Goal: Task Accomplishment & Management: Manage account settings

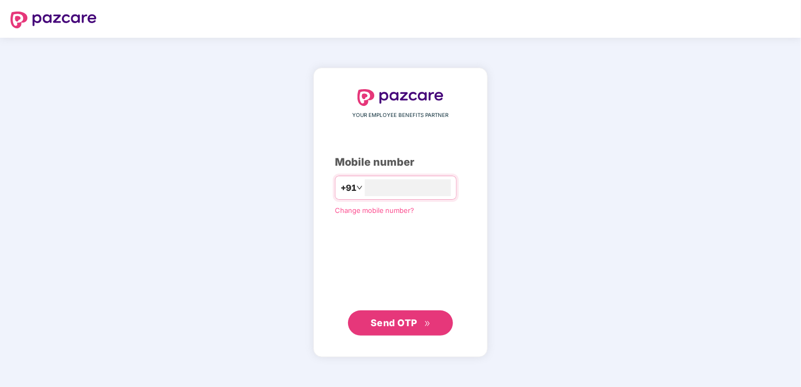
type input "**********"
click at [402, 331] on button "Send OTP" at bounding box center [400, 322] width 105 height 25
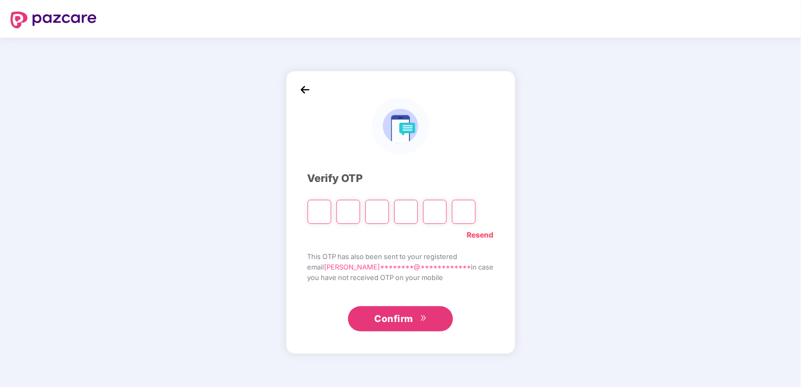
type input "*"
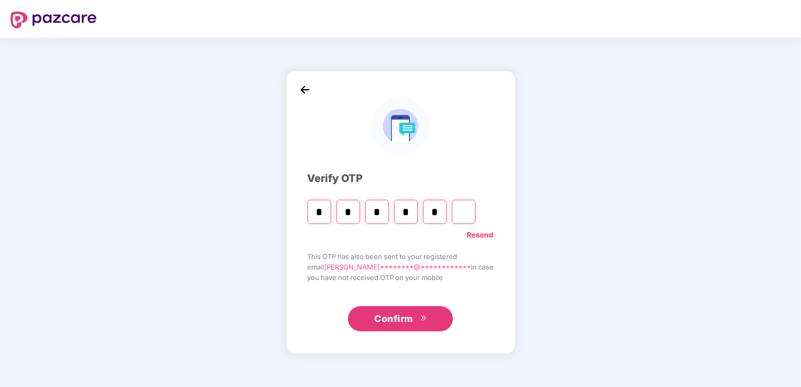
type input "*"
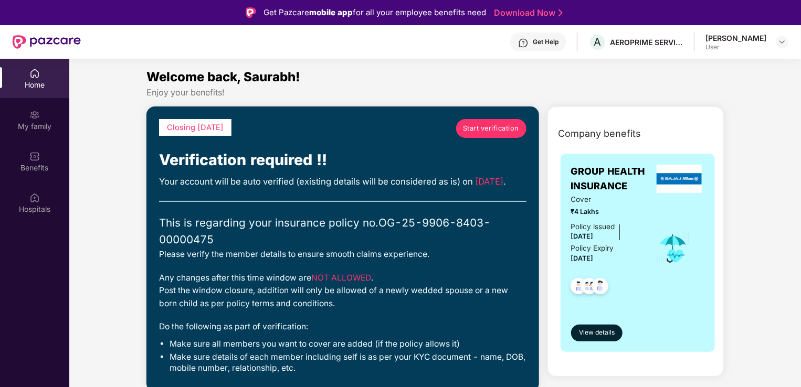
click at [251, 188] on div "Your account will be auto verified (existing details will be considered as is) …" at bounding box center [342, 182] width 367 height 14
click at [485, 123] on span "Start verification" at bounding box center [491, 128] width 56 height 10
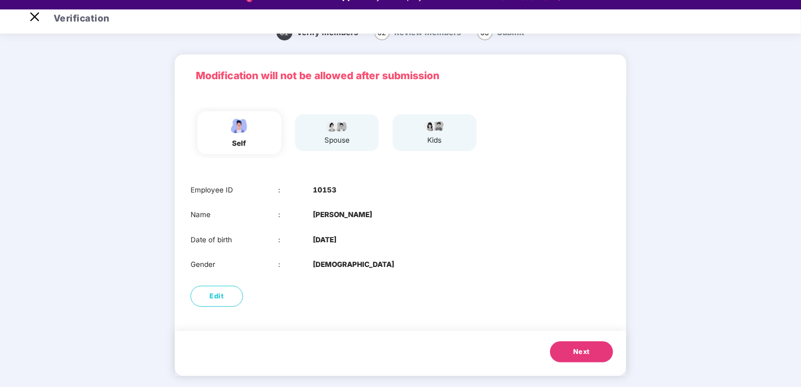
scroll to position [25, 0]
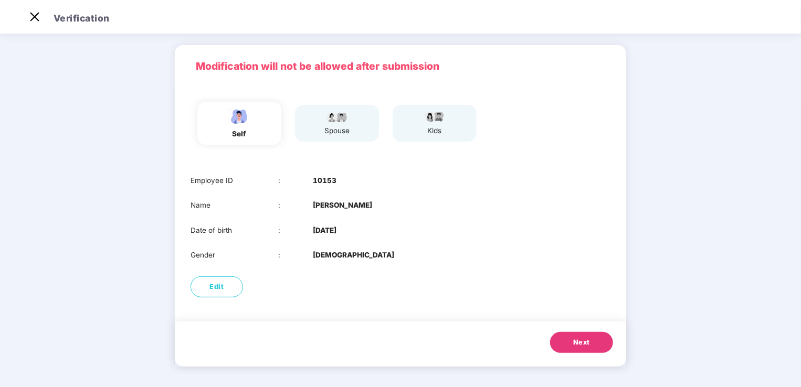
click at [583, 338] on span "Next" at bounding box center [581, 343] width 17 height 10
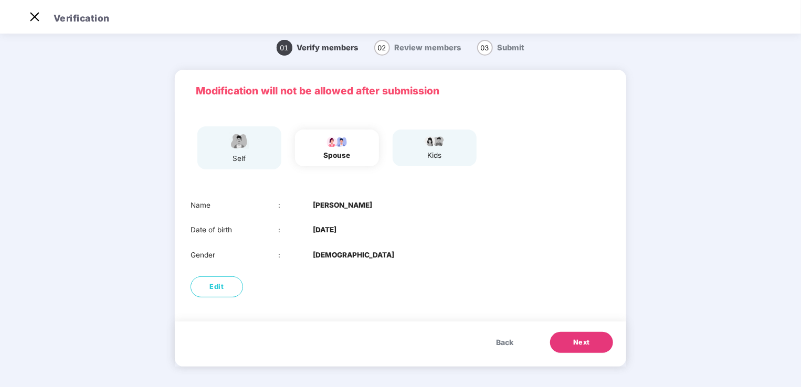
click at [583, 338] on span "Next" at bounding box center [581, 343] width 17 height 10
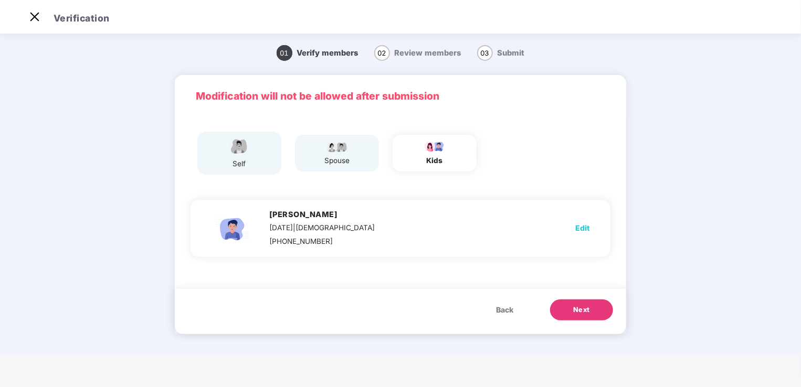
click at [509, 312] on span "Back" at bounding box center [504, 310] width 17 height 12
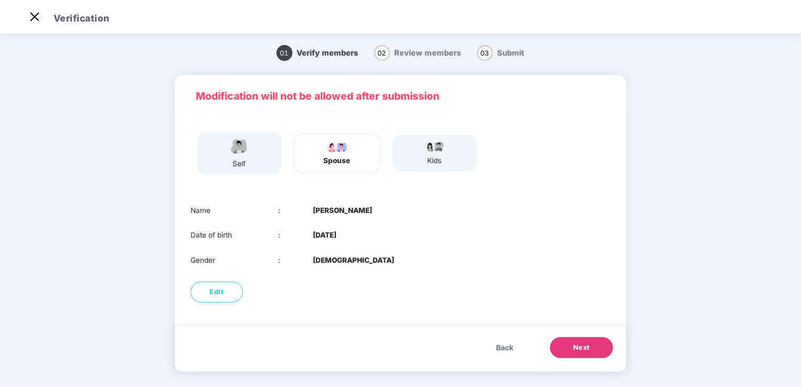
click at [503, 352] on span "Back" at bounding box center [504, 348] width 17 height 12
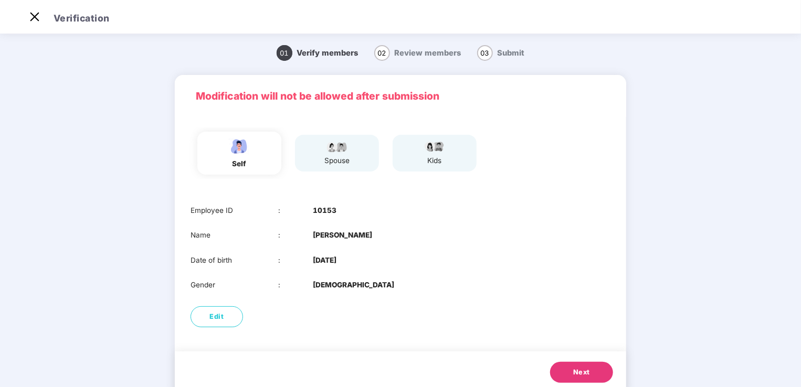
click at [580, 375] on span "Next" at bounding box center [581, 372] width 17 height 10
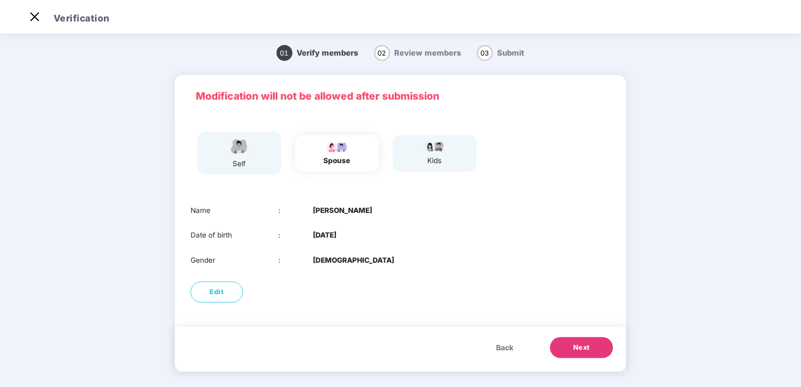
click at [585, 351] on span "Next" at bounding box center [581, 348] width 17 height 10
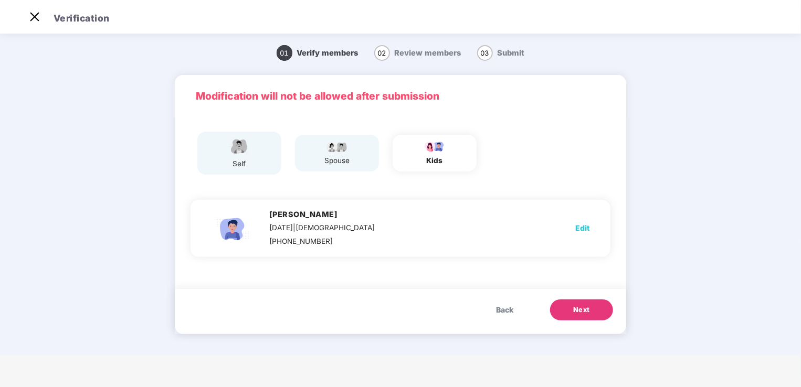
click at [591, 310] on button "Next" at bounding box center [581, 310] width 63 height 21
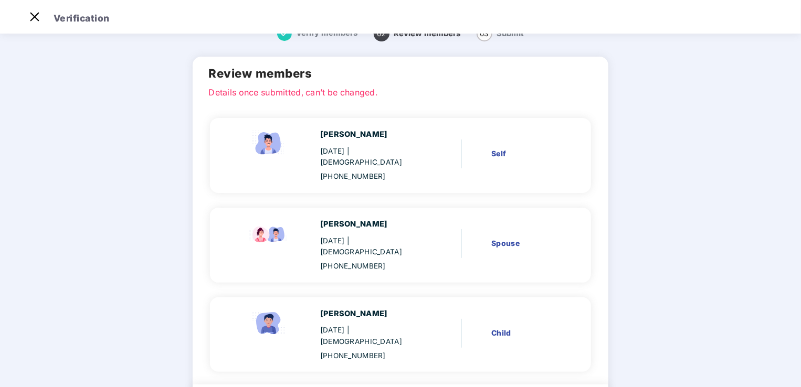
scroll to position [61, 0]
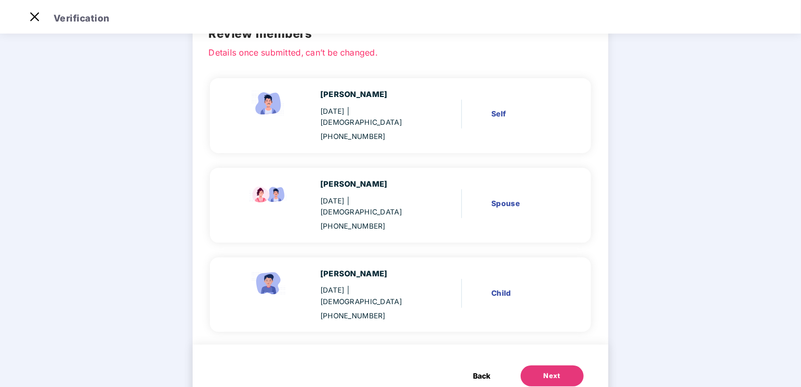
click at [553, 371] on div "Next" at bounding box center [552, 376] width 17 height 10
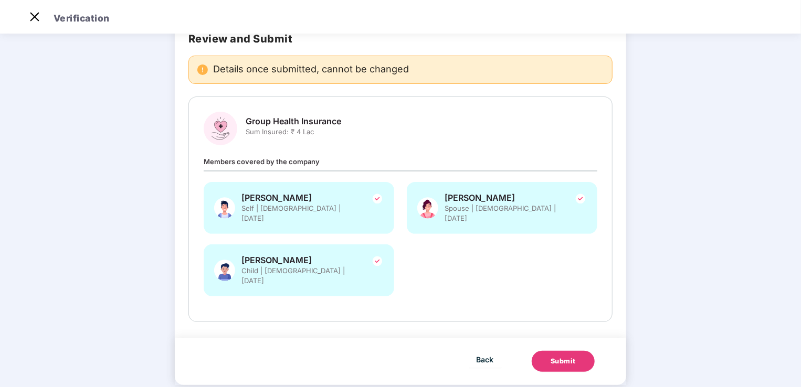
scroll to position [59, 0]
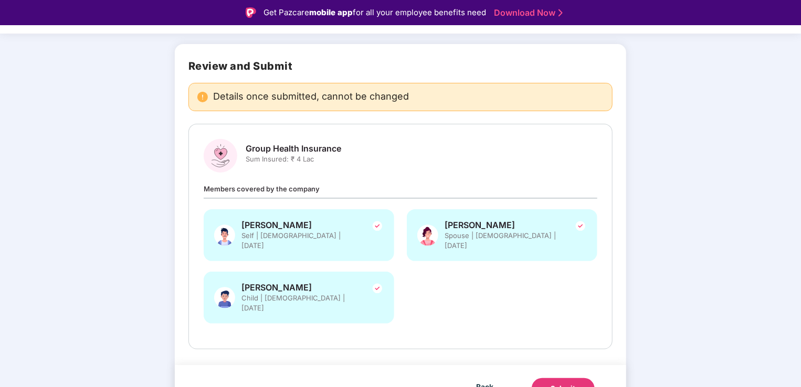
click at [654, 311] on div "Verify members Review members 03 Submit Review and Submit Details once submitte…" at bounding box center [400, 218] width 729 height 430
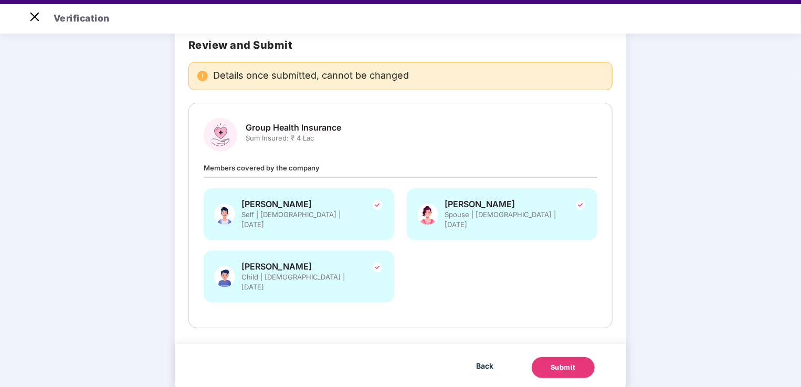
scroll to position [25, 0]
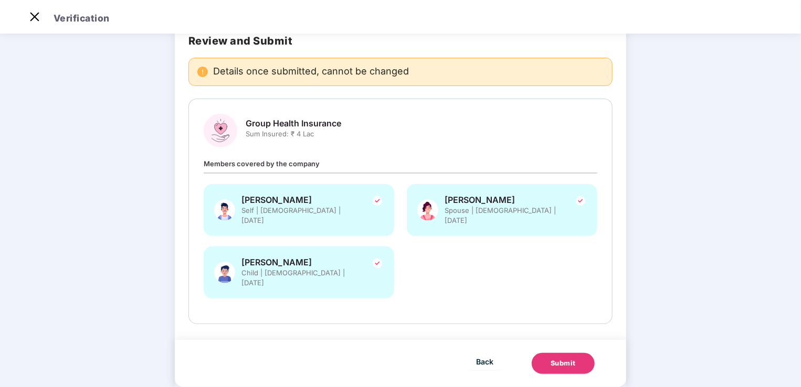
click at [570, 359] on div "Submit" at bounding box center [563, 364] width 25 height 10
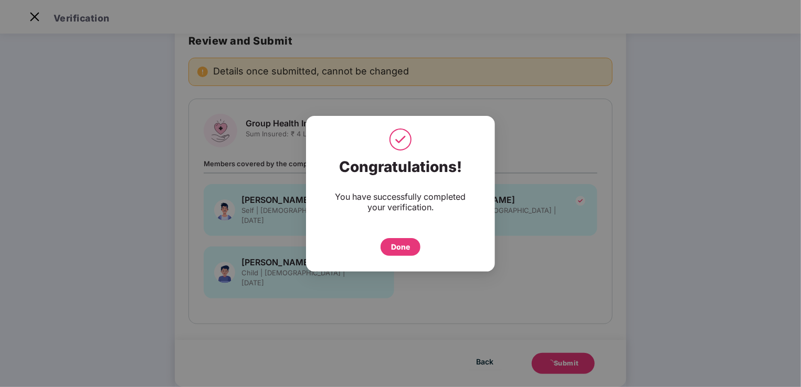
click at [397, 248] on div "Done" at bounding box center [400, 247] width 19 height 12
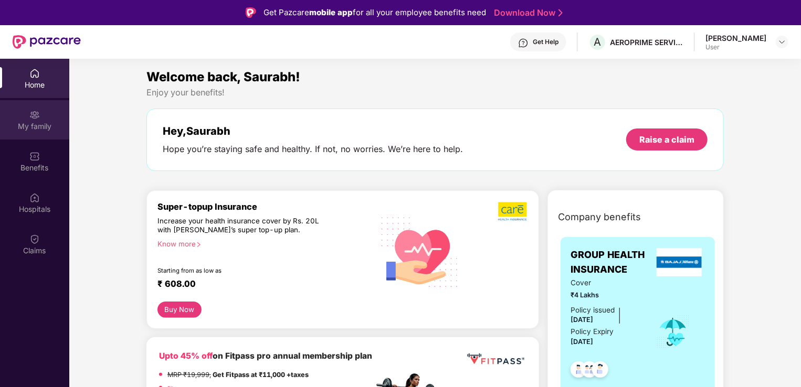
click at [49, 115] on div "My family" at bounding box center [34, 119] width 69 height 39
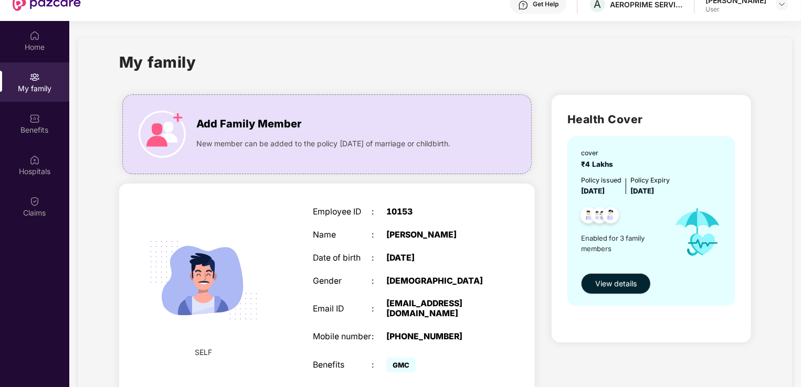
scroll to position [17, 0]
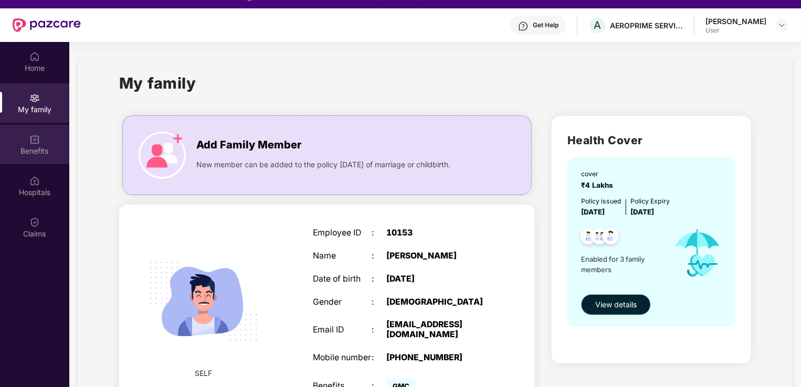
click at [33, 142] on img at bounding box center [34, 139] width 10 height 10
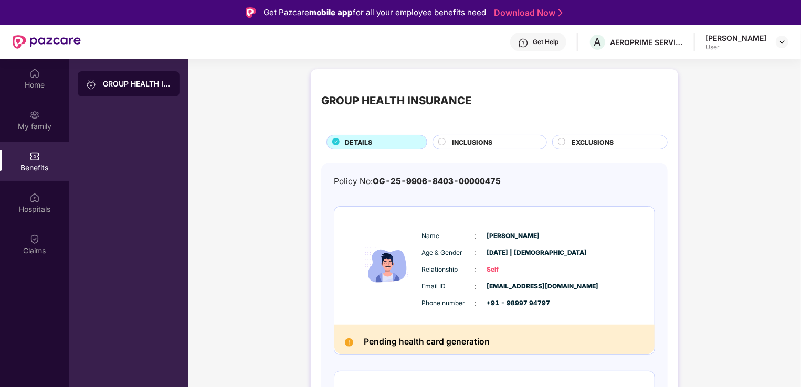
click at [508, 141] on div "INCLUSIONS" at bounding box center [494, 144] width 94 height 12
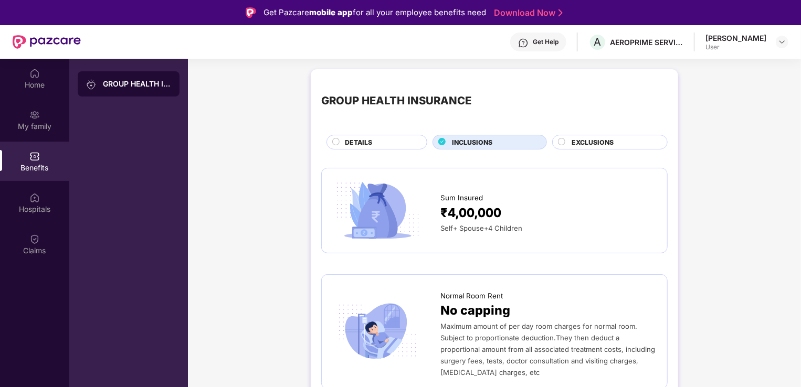
click at [611, 144] on span "EXCLUSIONS" at bounding box center [593, 143] width 42 height 10
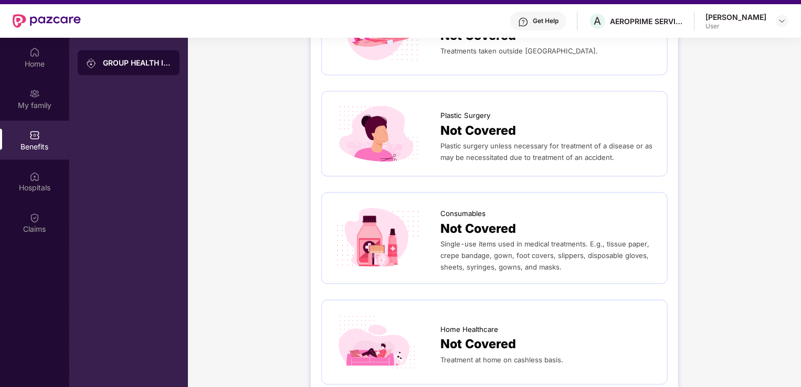
scroll to position [59, 0]
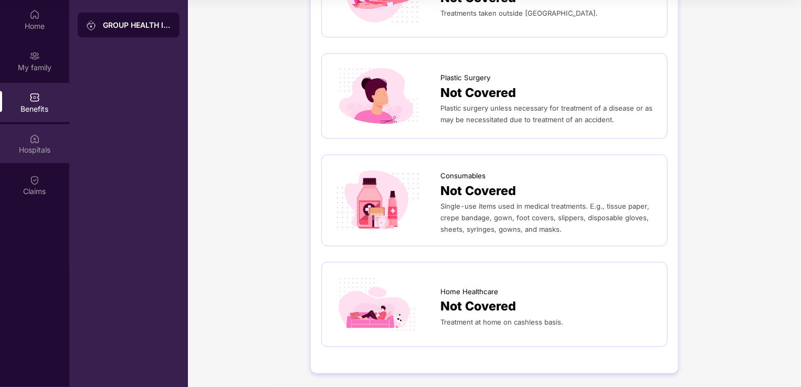
click at [44, 139] on div "Hospitals" at bounding box center [34, 143] width 69 height 39
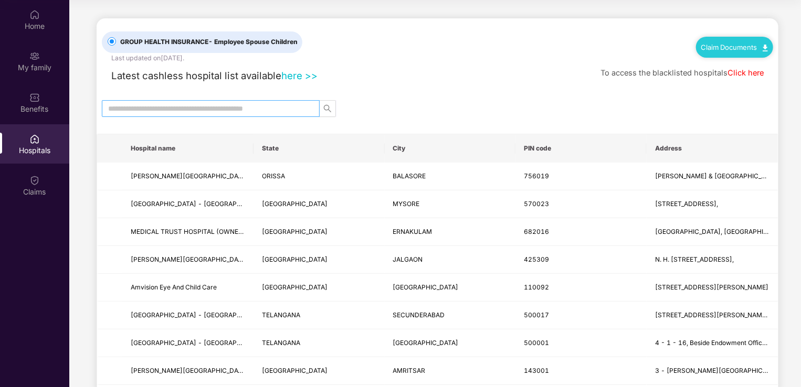
click at [199, 111] on input "text" at bounding box center [206, 109] width 197 height 12
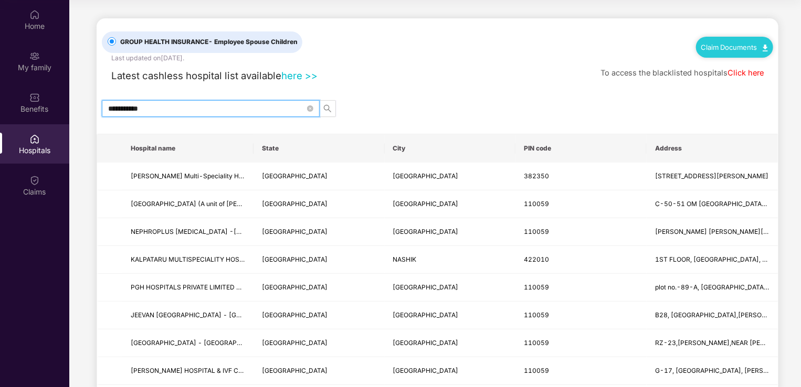
type input "**********"
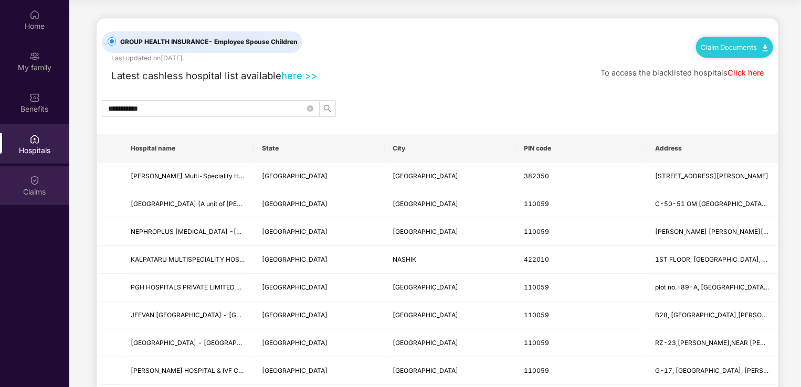
click at [25, 184] on div "Claims" at bounding box center [34, 185] width 69 height 39
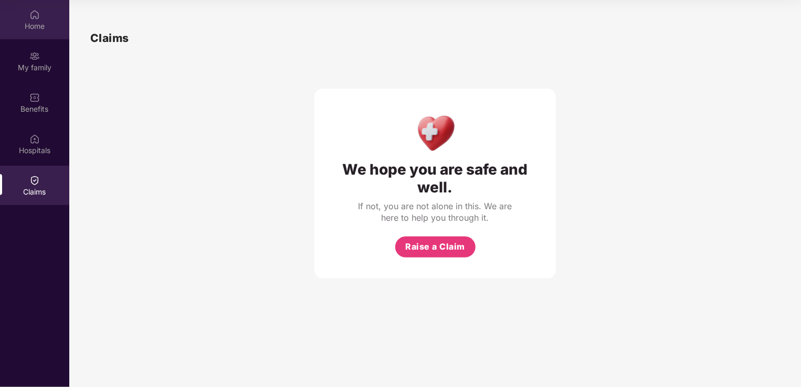
click at [35, 16] on img at bounding box center [34, 14] width 10 height 10
